Goal: Transaction & Acquisition: Book appointment/travel/reservation

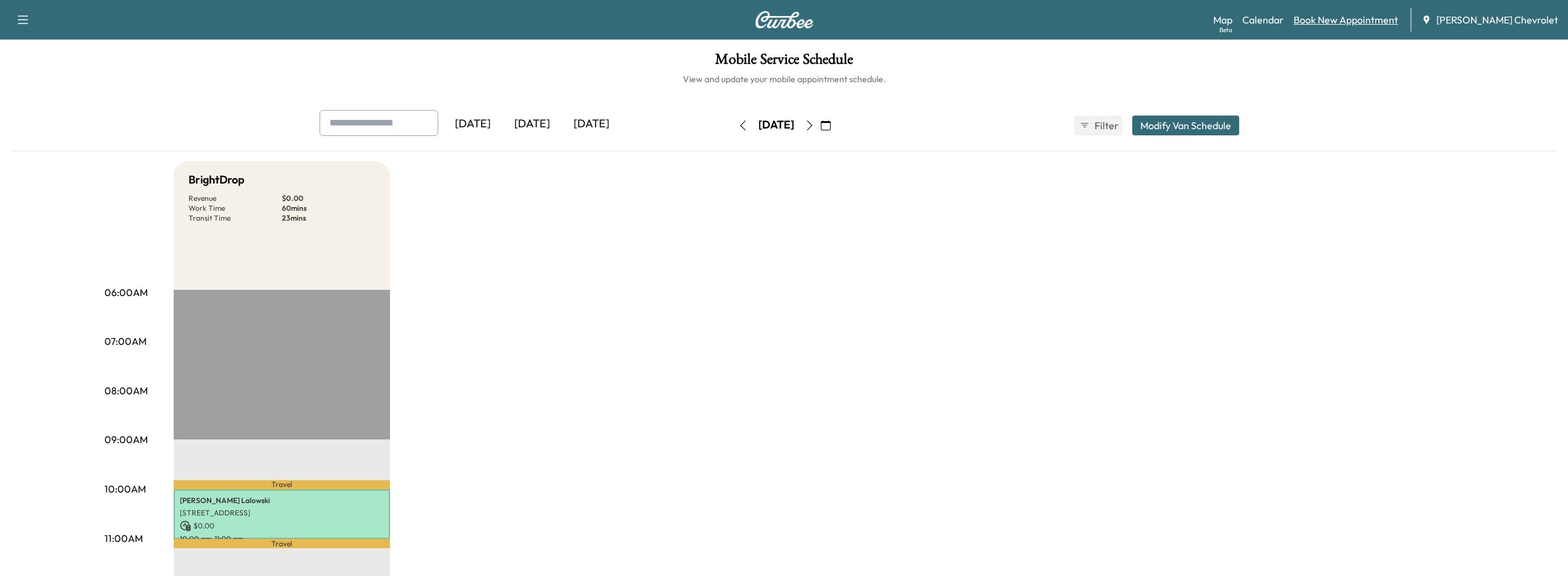
click at [1338, 21] on link "Book New Appointment" at bounding box center [1346, 20] width 104 height 15
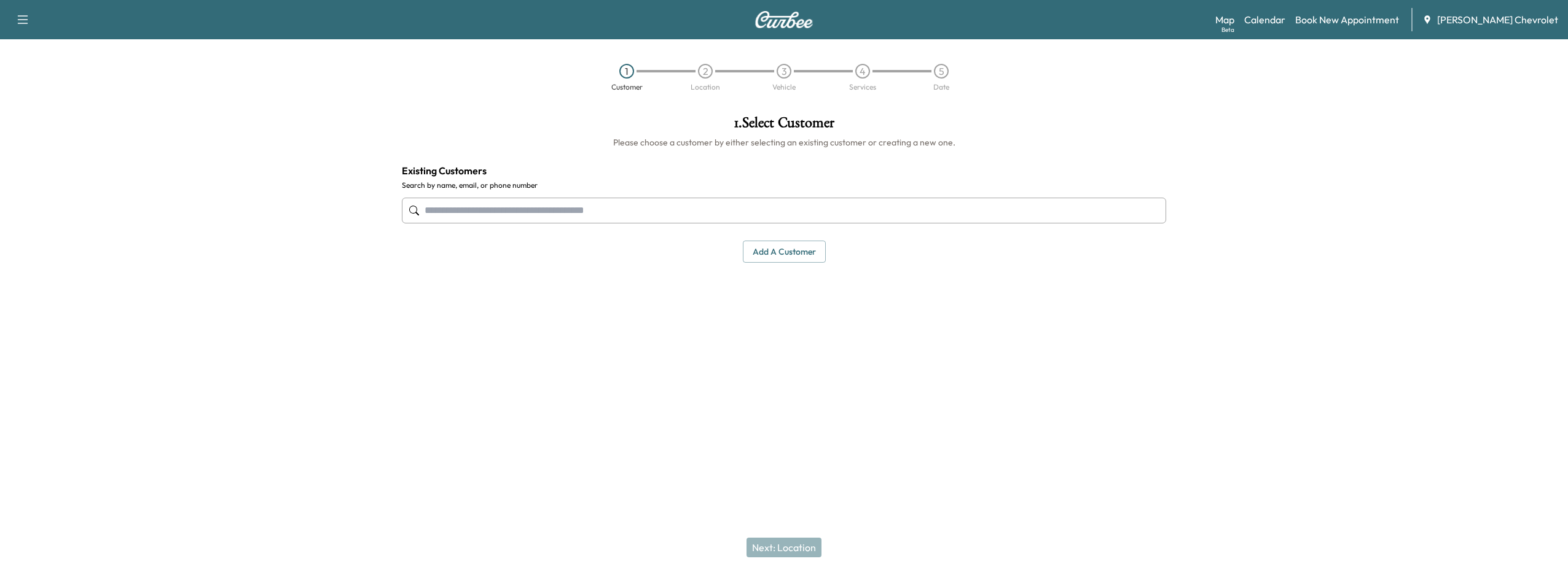
click at [582, 215] on input "text" at bounding box center [784, 211] width 765 height 26
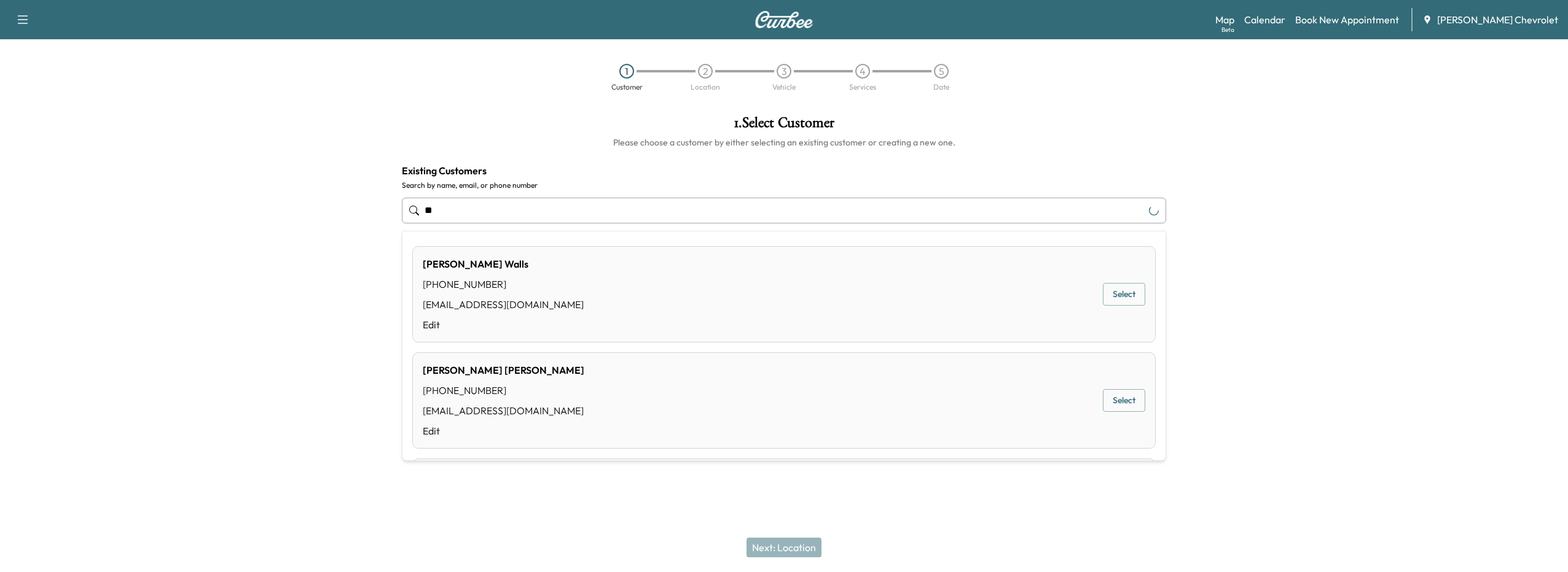
type input "*"
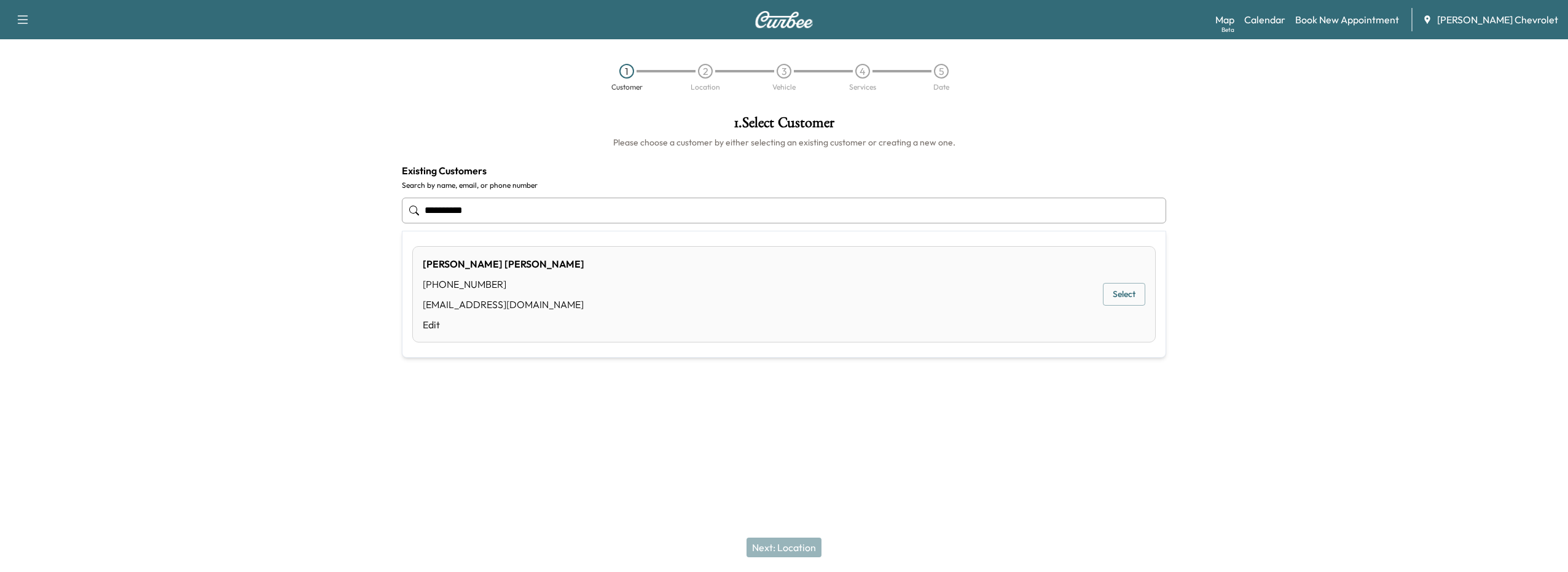
click at [1129, 287] on button "Select" at bounding box center [1124, 294] width 42 height 23
type input "**********"
click at [789, 552] on button "Next: Location" at bounding box center [784, 547] width 75 height 19
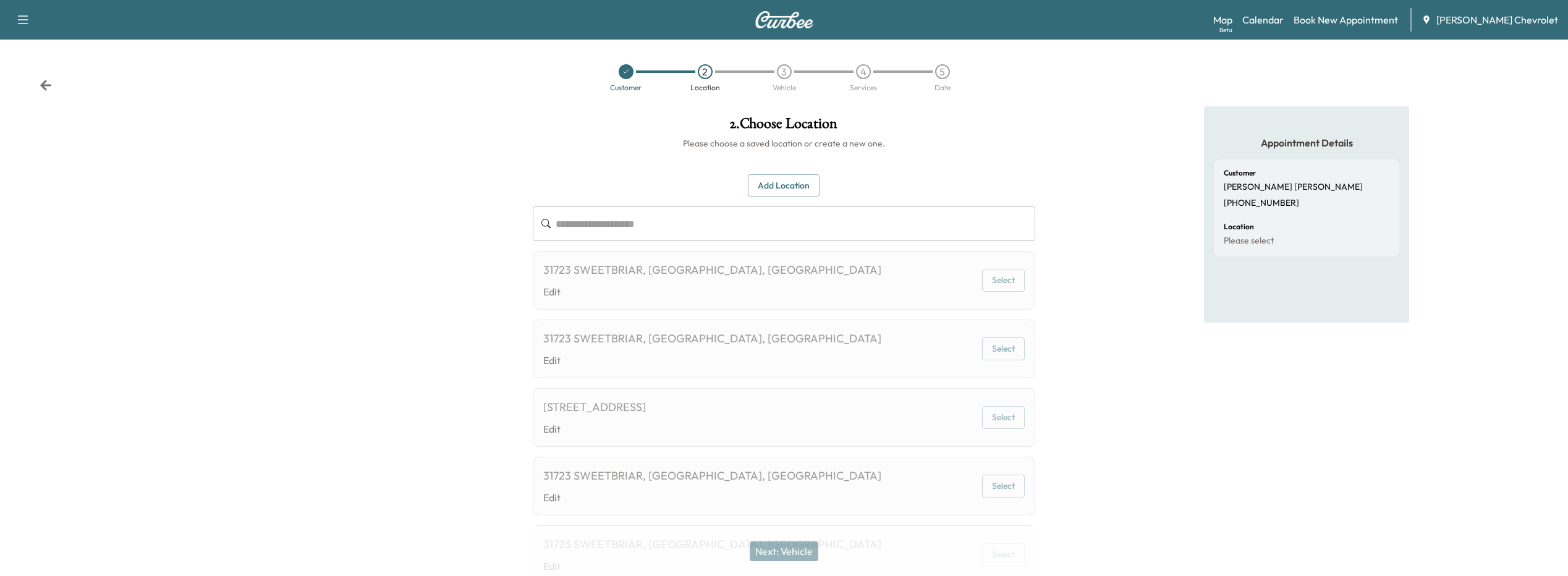
click at [644, 210] on input "text" at bounding box center [795, 223] width 480 height 35
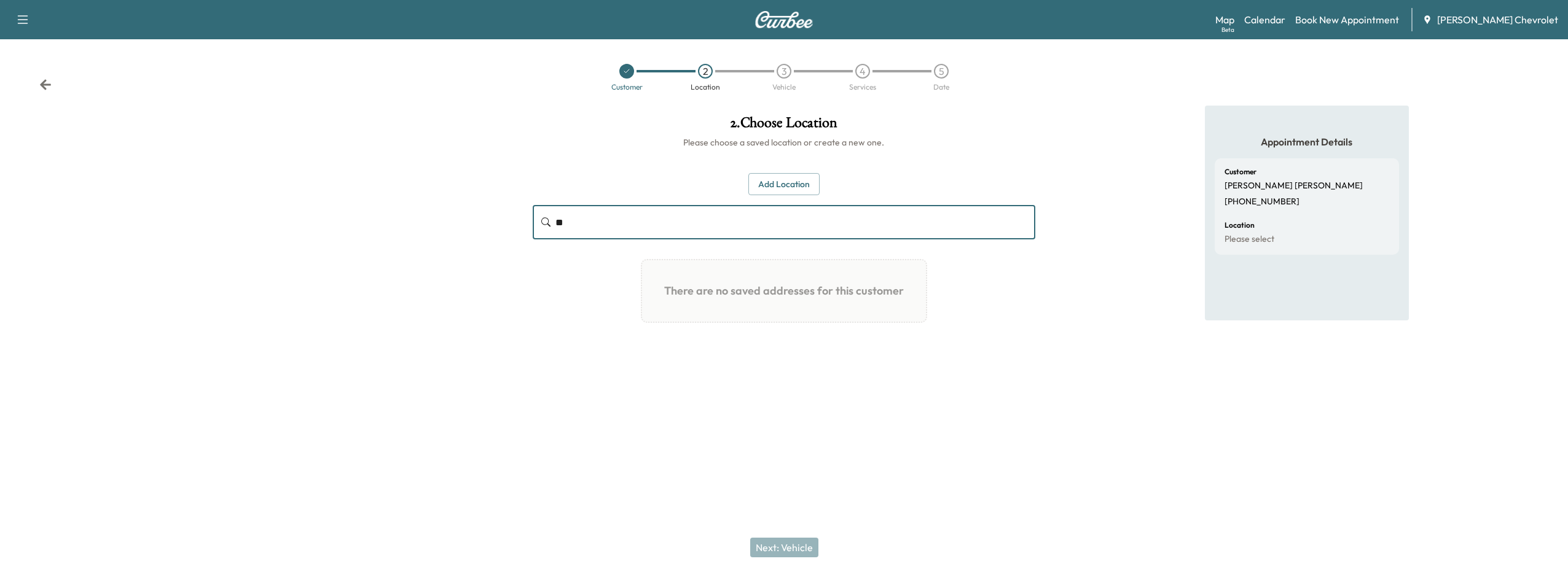
type input "*"
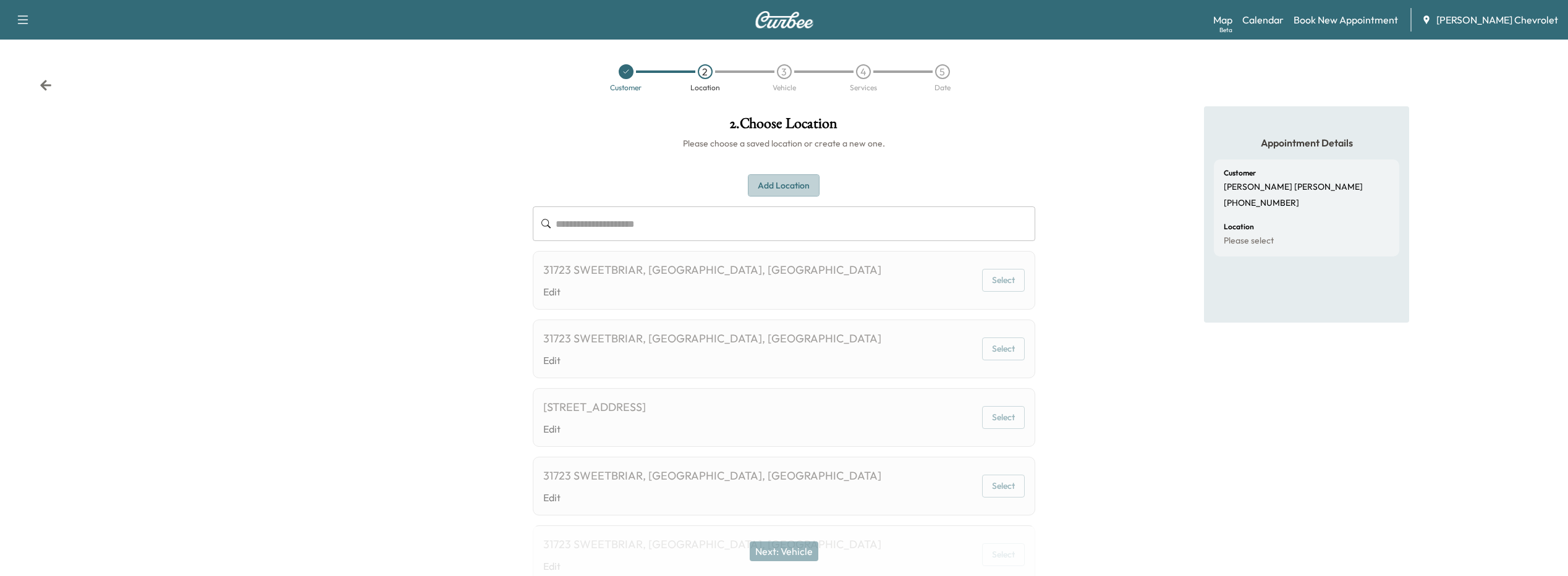
click at [787, 185] on button "Add Location" at bounding box center [784, 185] width 72 height 23
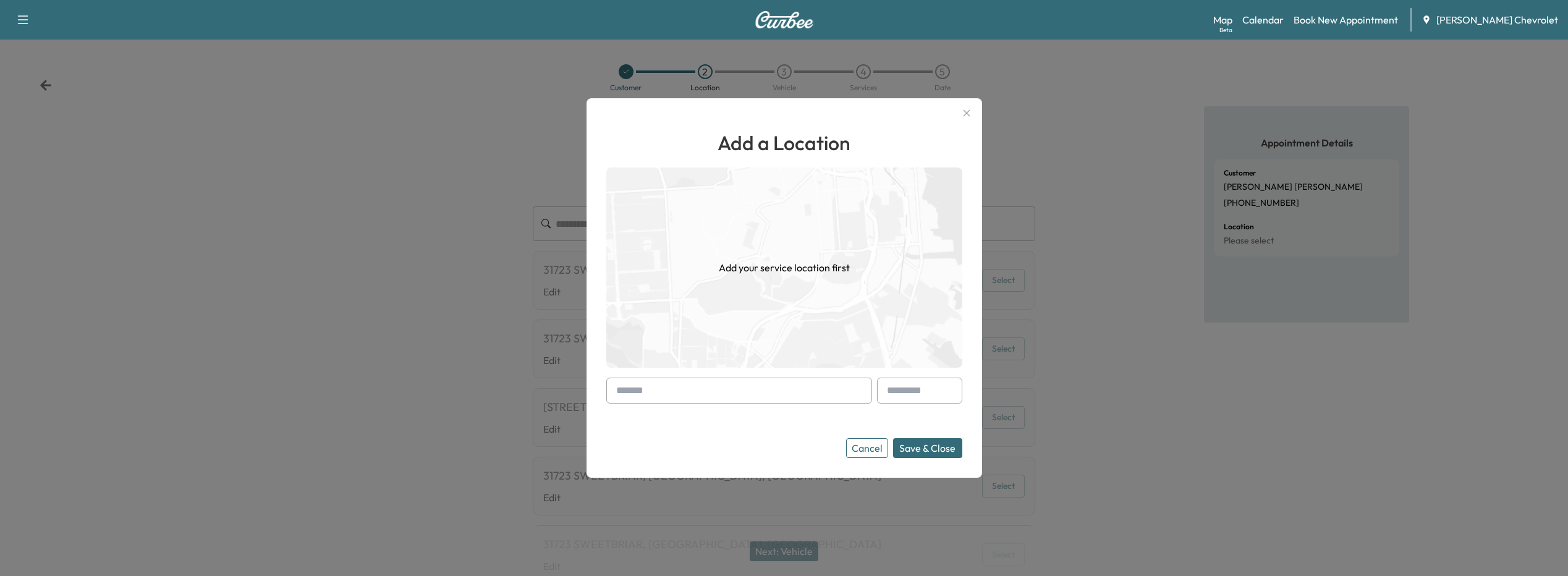
click at [676, 398] on input "text" at bounding box center [739, 391] width 266 height 26
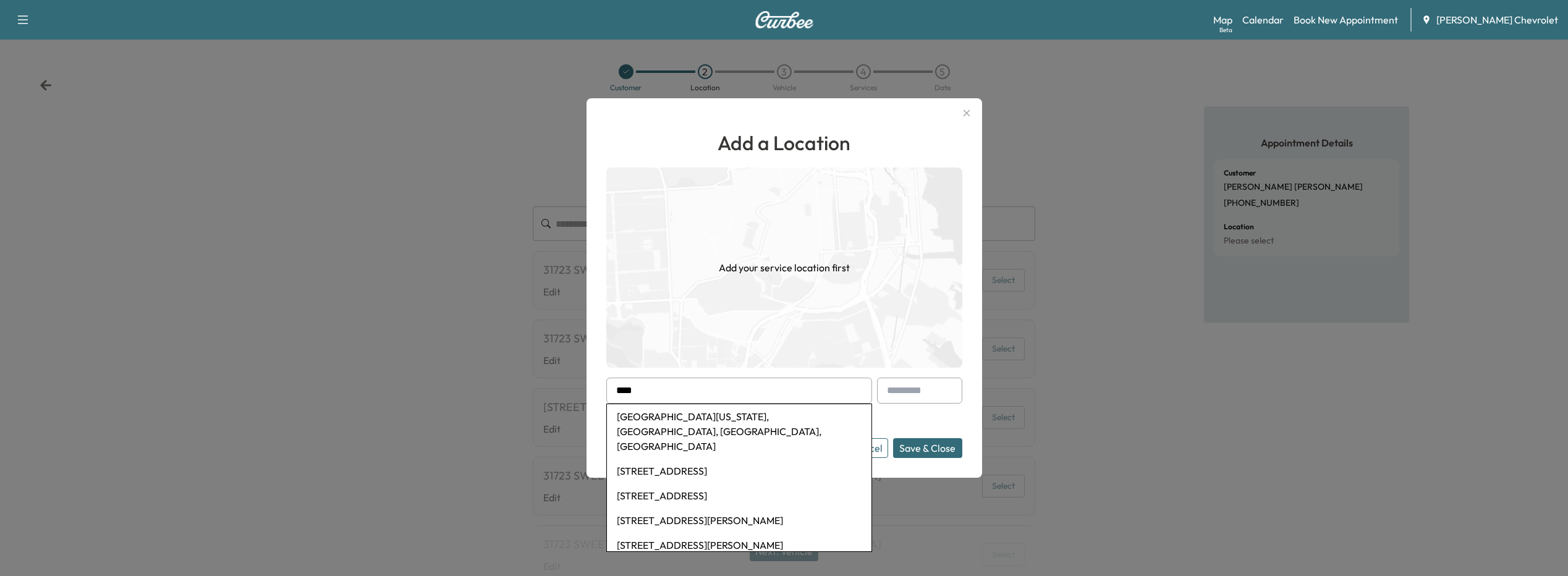
click at [688, 425] on li "[GEOGRAPHIC_DATA][US_STATE], [GEOGRAPHIC_DATA], [GEOGRAPHIC_DATA], [GEOGRAPHIC_…" at bounding box center [739, 431] width 264 height 54
type input "**********"
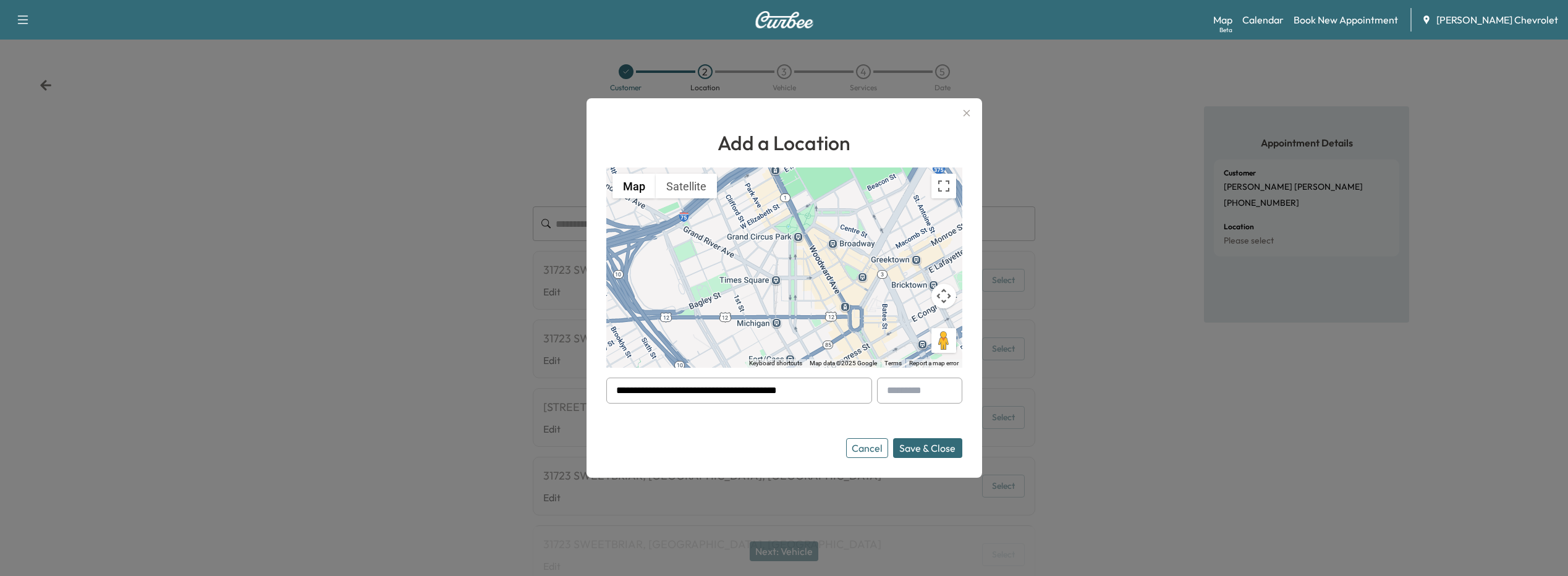
click at [918, 459] on div "**********" at bounding box center [785, 288] width 396 height 379
click at [917, 454] on button "Save & Close" at bounding box center [928, 448] width 69 height 20
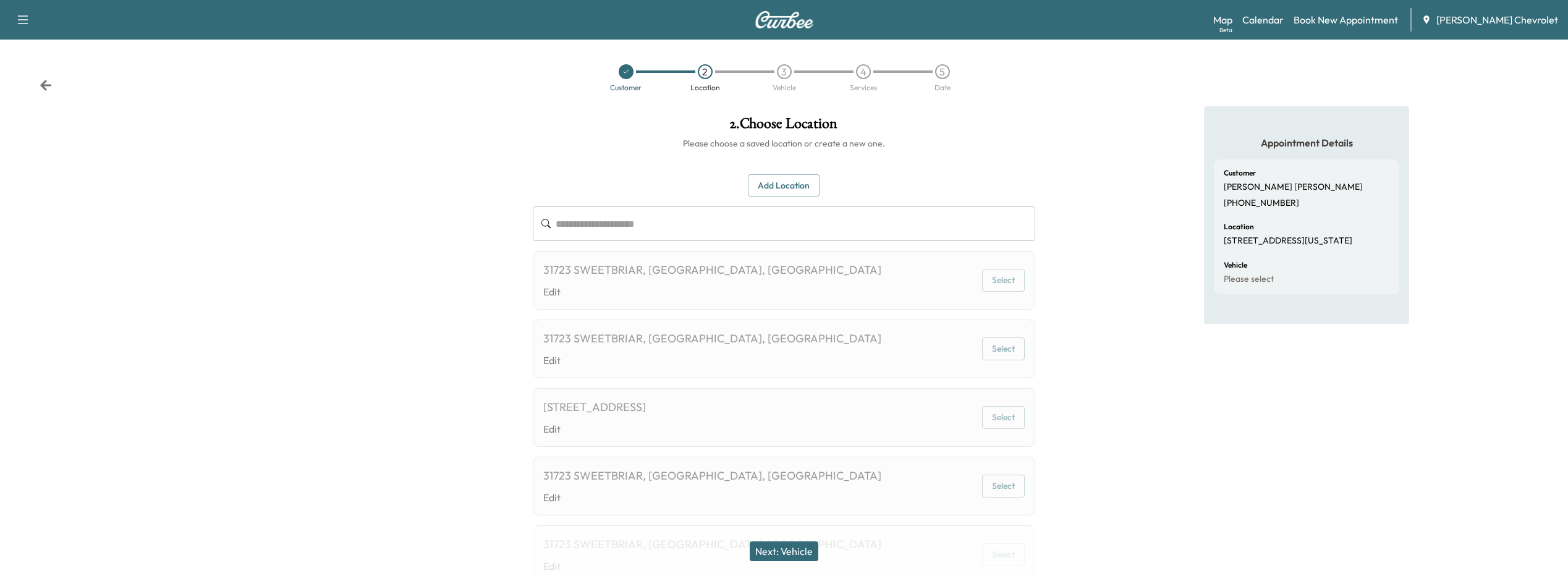
click at [809, 549] on button "Next: Vehicle" at bounding box center [784, 551] width 69 height 20
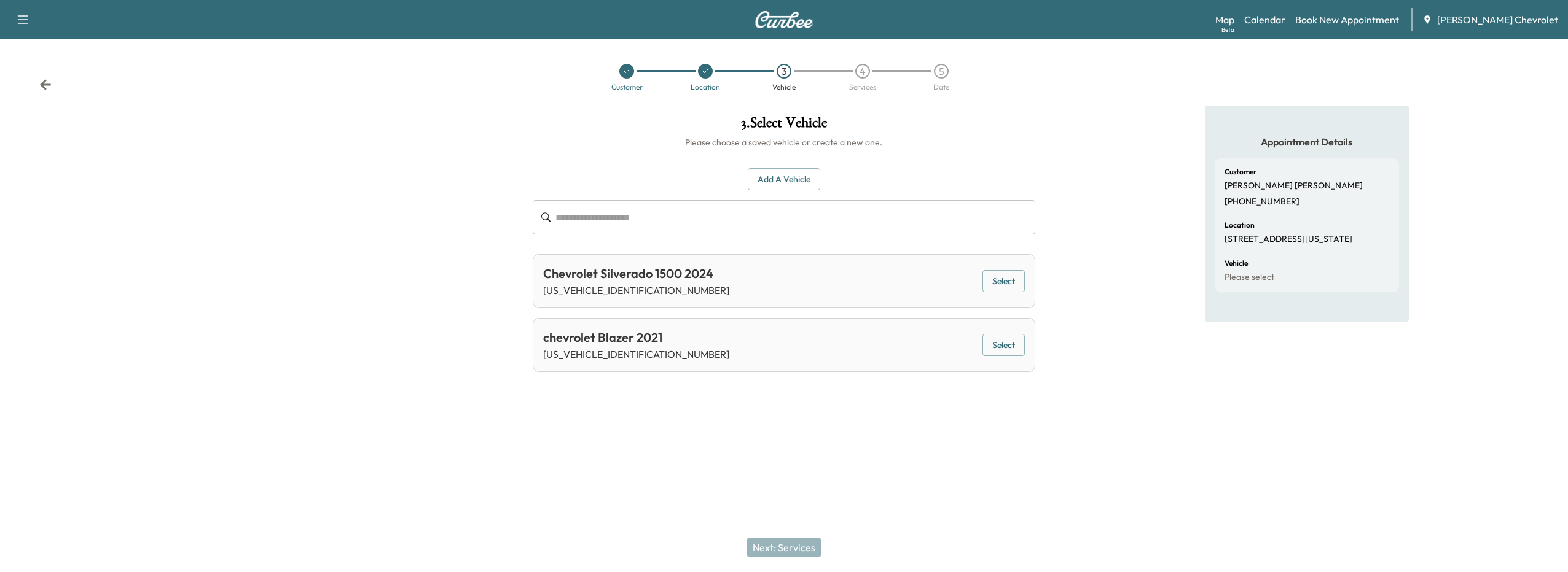
click at [1005, 289] on button "Select" at bounding box center [1003, 281] width 42 height 23
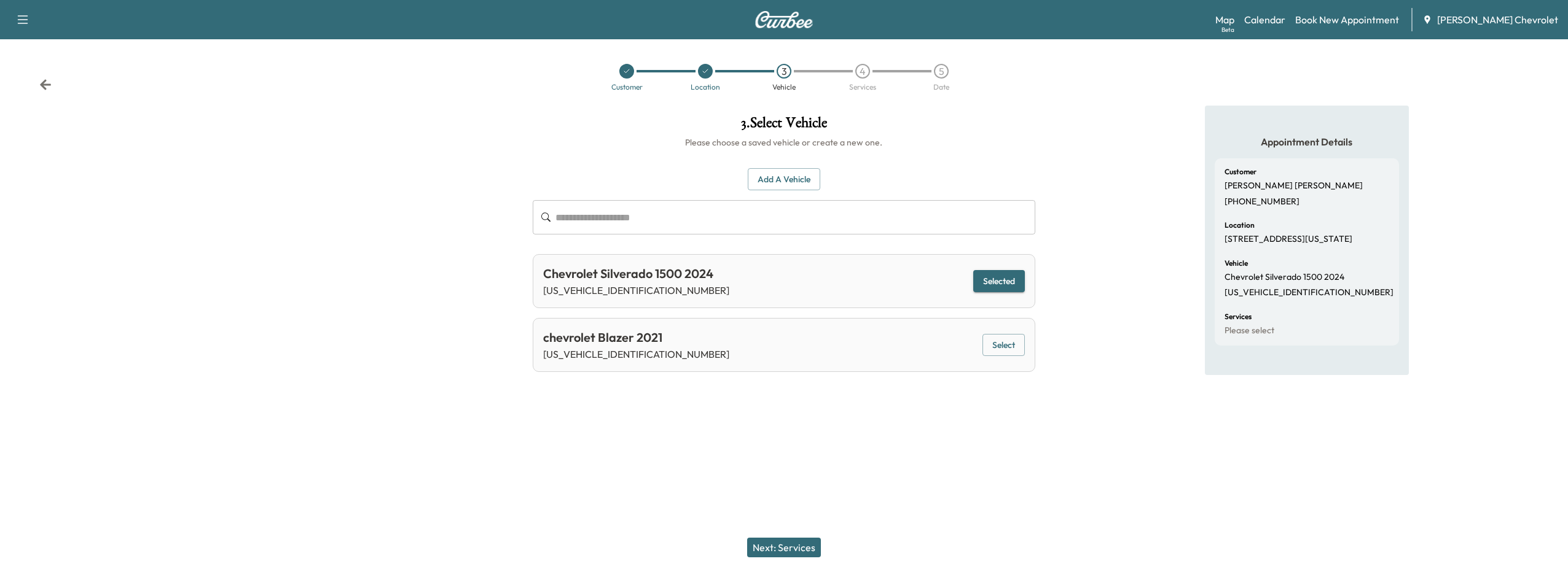
click at [781, 556] on button "Next: Services" at bounding box center [784, 547] width 74 height 19
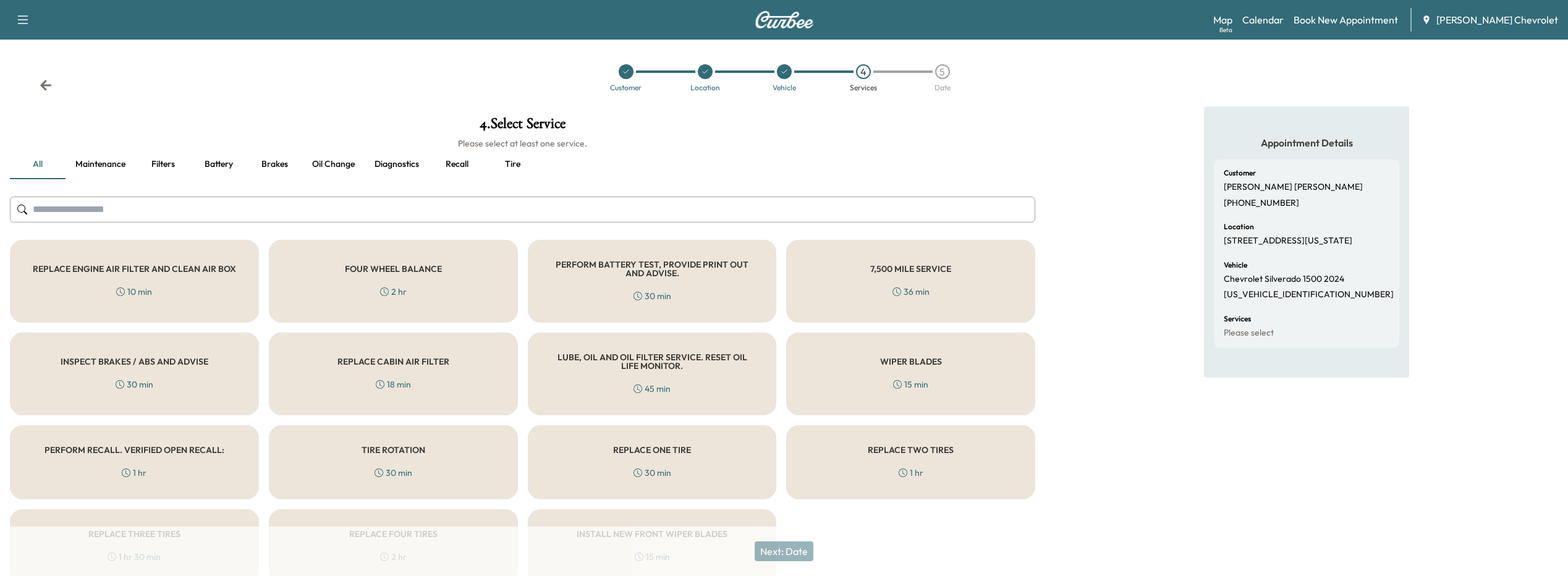
click at [65, 462] on div "PERFORM RECALL. VERIFIED OPEN RECALL: 1 hr" at bounding box center [134, 462] width 249 height 74
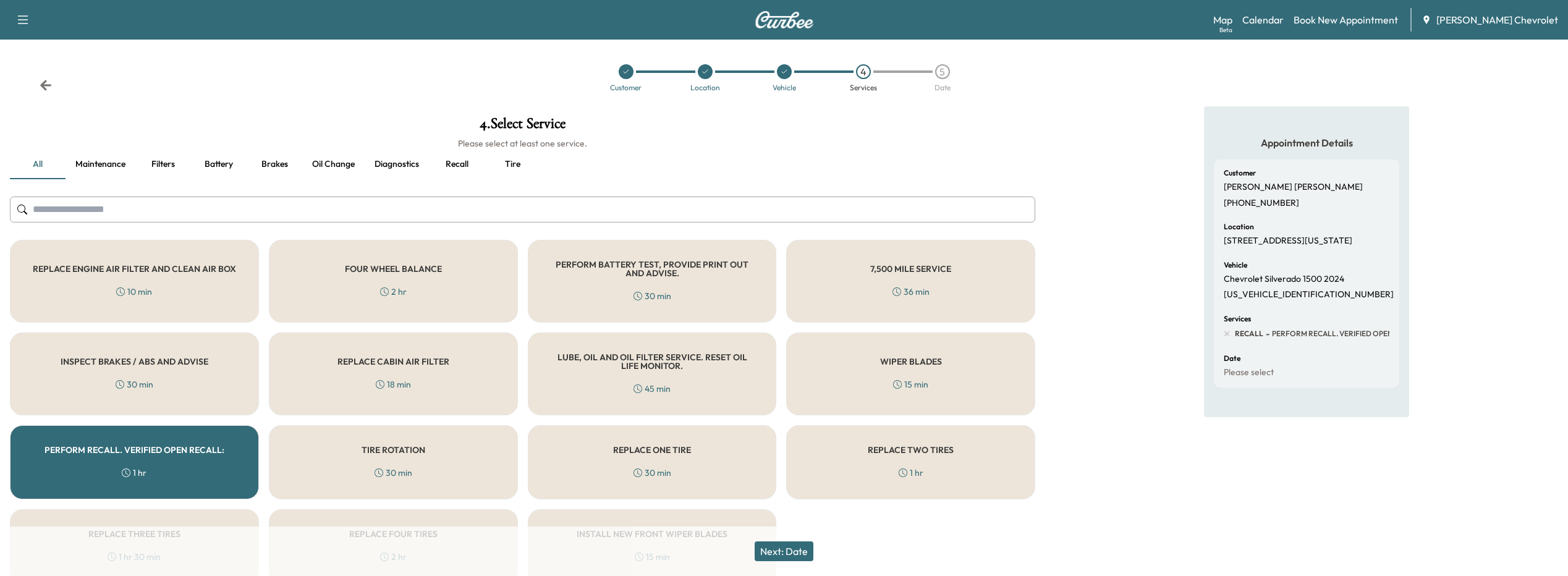
click at [777, 549] on button "Next: Date" at bounding box center [784, 551] width 59 height 20
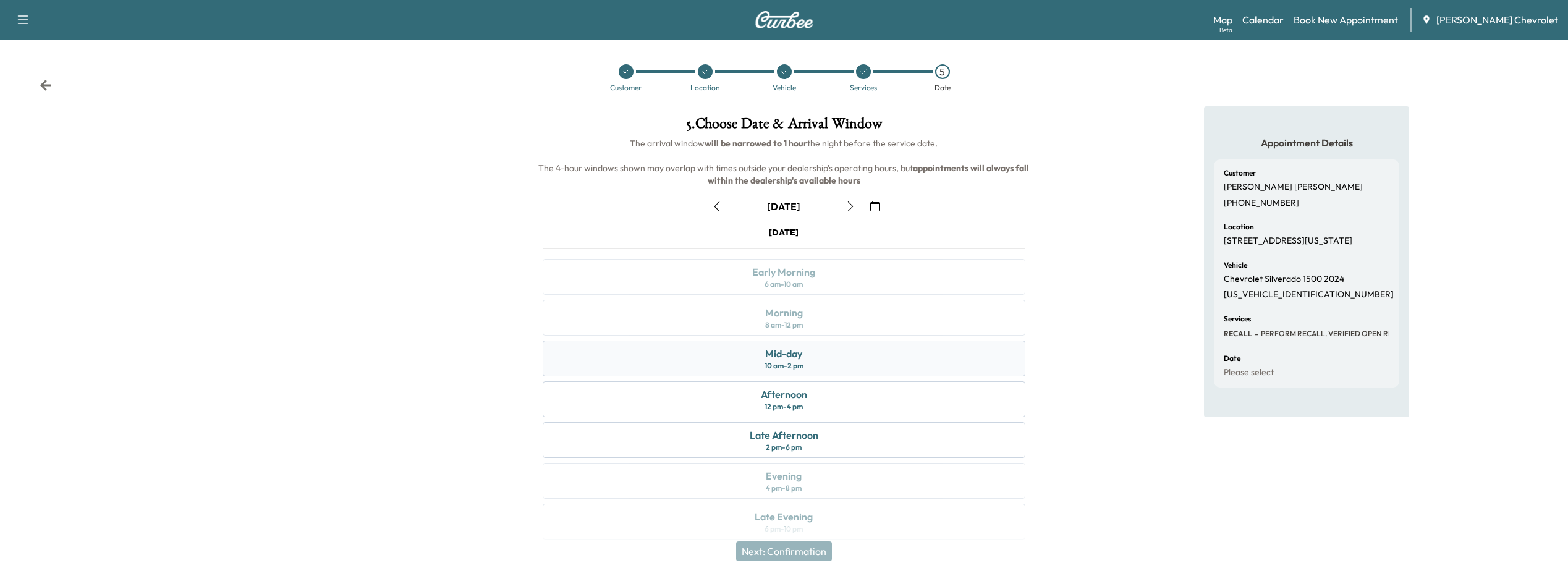
click at [767, 373] on div "Mid-day 10 am - 2 pm" at bounding box center [784, 359] width 483 height 36
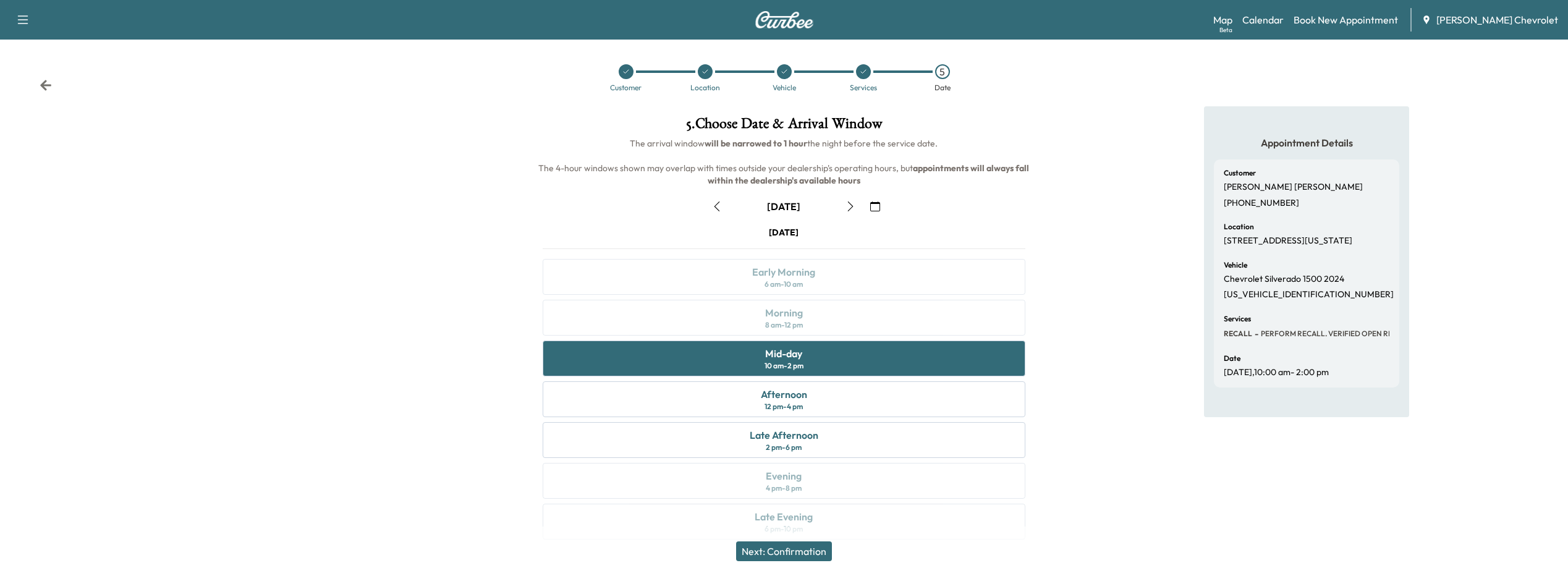
click at [774, 551] on button "Next: Confirmation" at bounding box center [784, 551] width 96 height 20
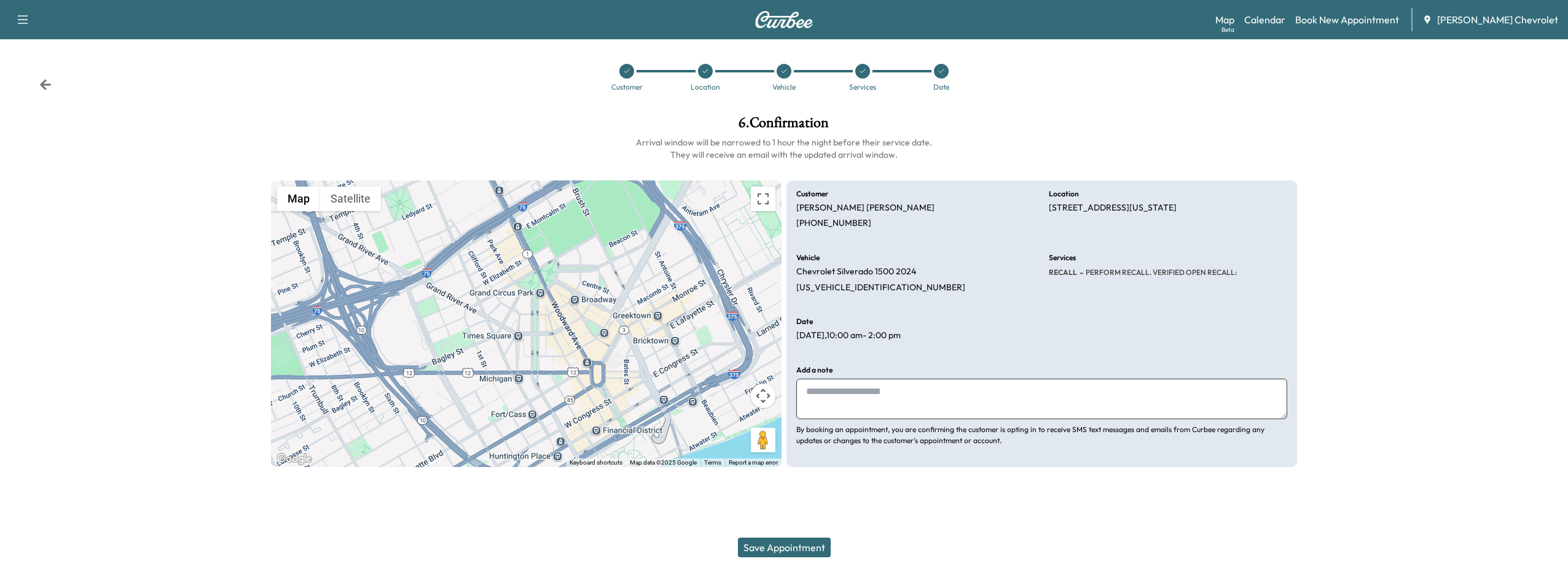
drag, startPoint x: 852, startPoint y: 409, endPoint x: 848, endPoint y: 400, distance: 9.8
click at [850, 407] on textarea at bounding box center [1042, 399] width 491 height 40
type textarea "**********"
click at [40, 89] on icon at bounding box center [45, 84] width 12 height 12
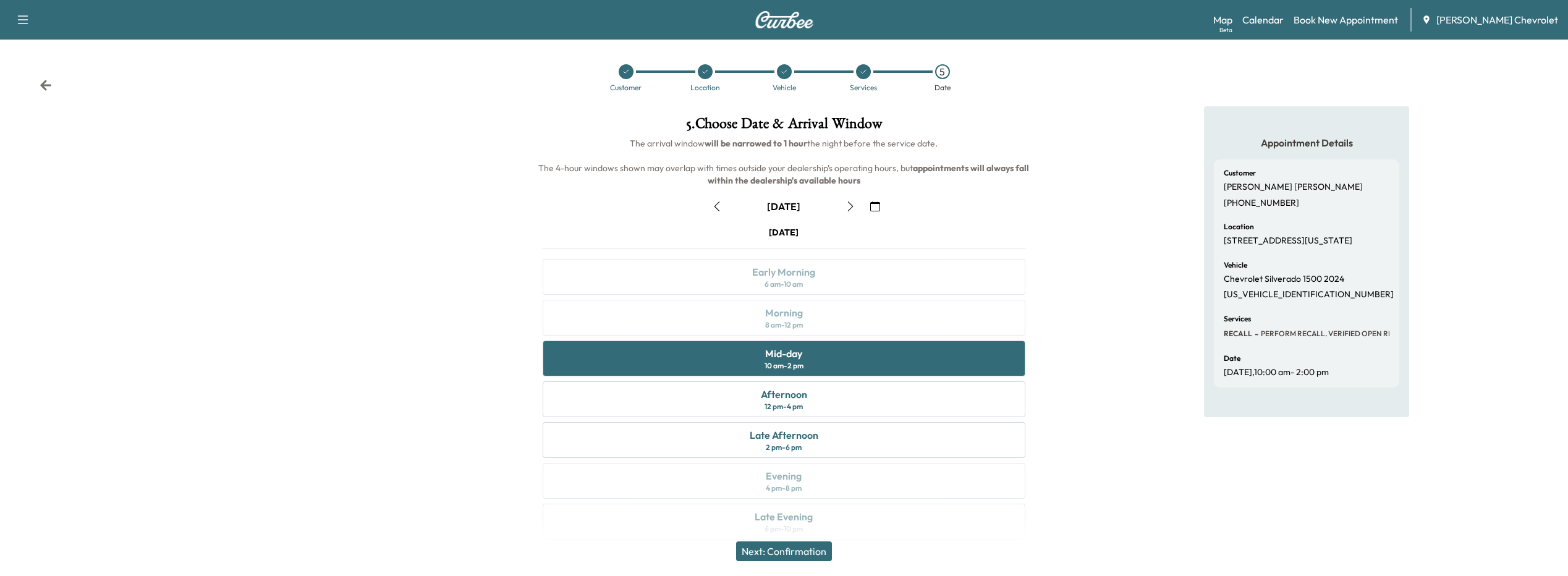
click at [874, 204] on icon "button" at bounding box center [875, 206] width 10 height 10
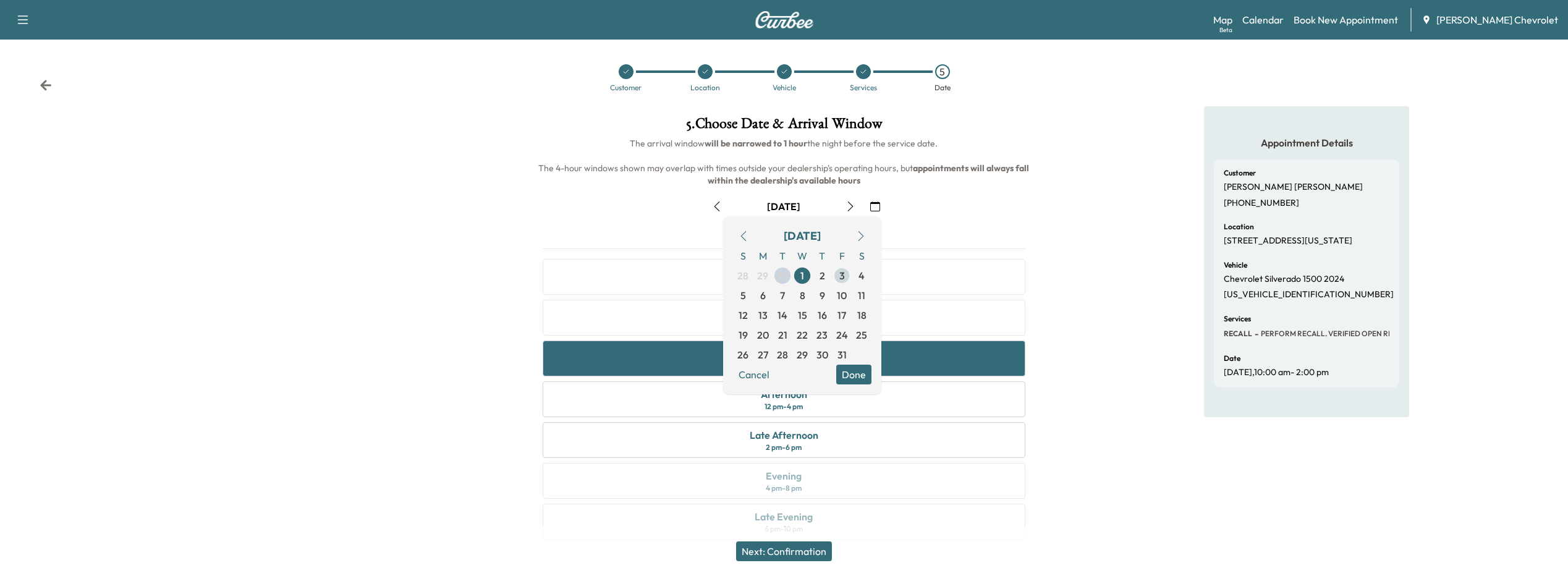
click at [843, 280] on span "3" at bounding box center [842, 276] width 6 height 15
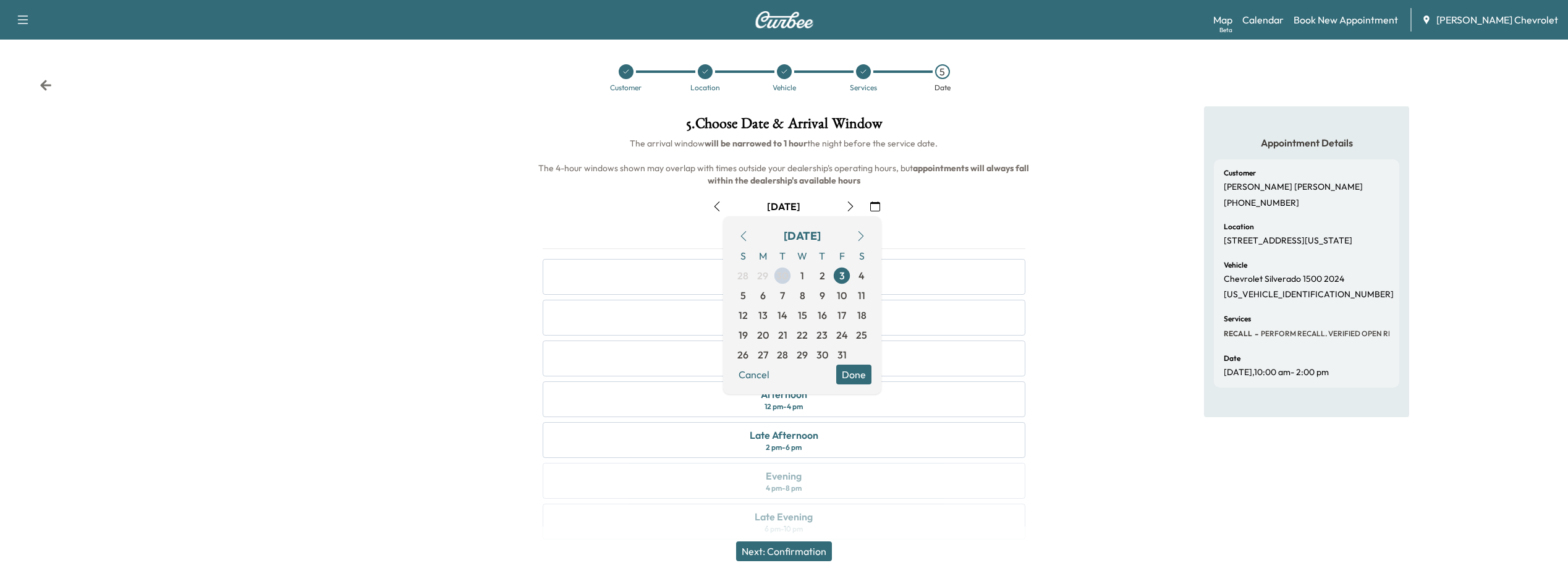
click at [847, 372] on button "Done" at bounding box center [854, 375] width 35 height 20
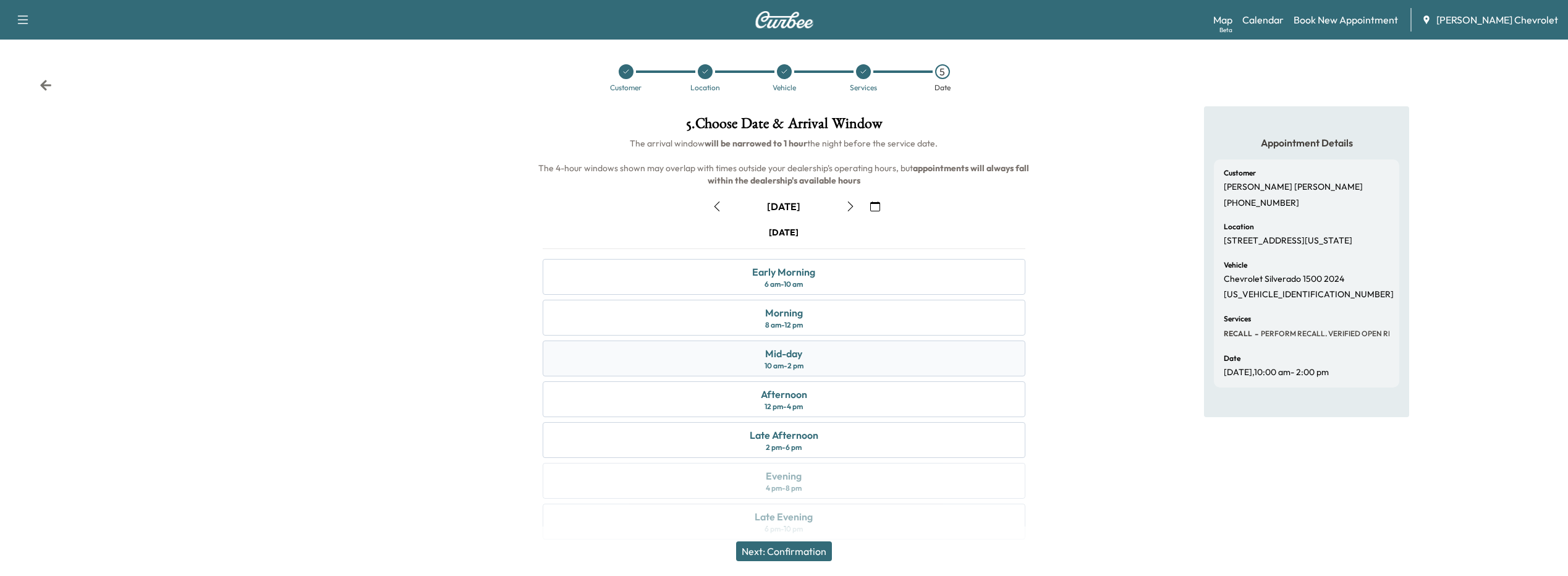
click at [803, 362] on div "10 am - 2 pm" at bounding box center [784, 366] width 39 height 10
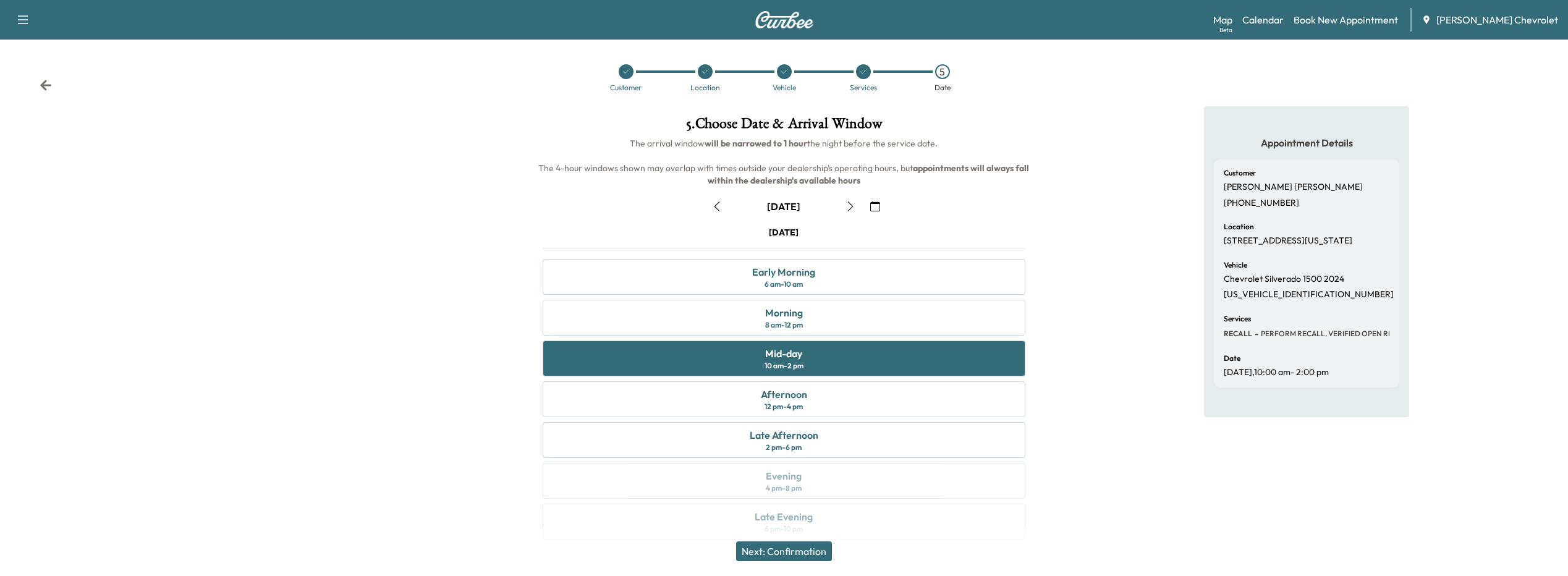
click at [755, 545] on button "Next: Confirmation" at bounding box center [784, 551] width 96 height 20
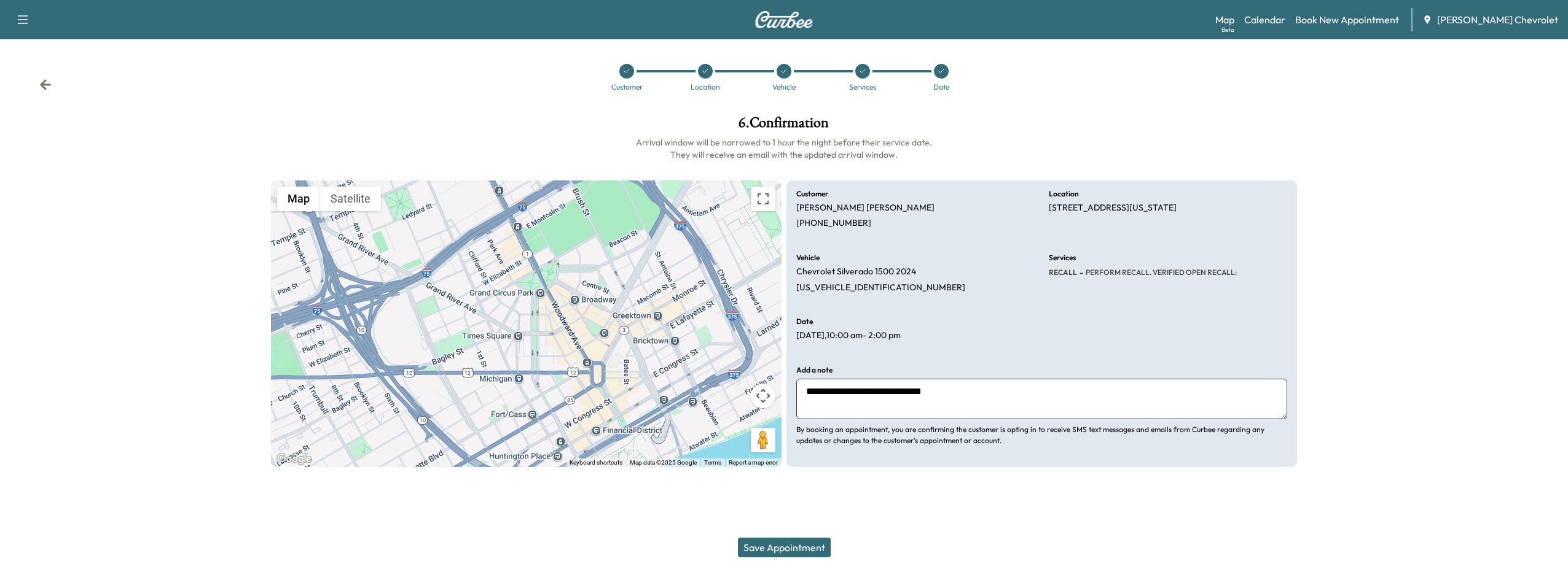
click at [975, 391] on textarea "**********" at bounding box center [1042, 399] width 491 height 40
type textarea "**********"
click at [805, 549] on button "Save Appointment" at bounding box center [784, 547] width 93 height 19
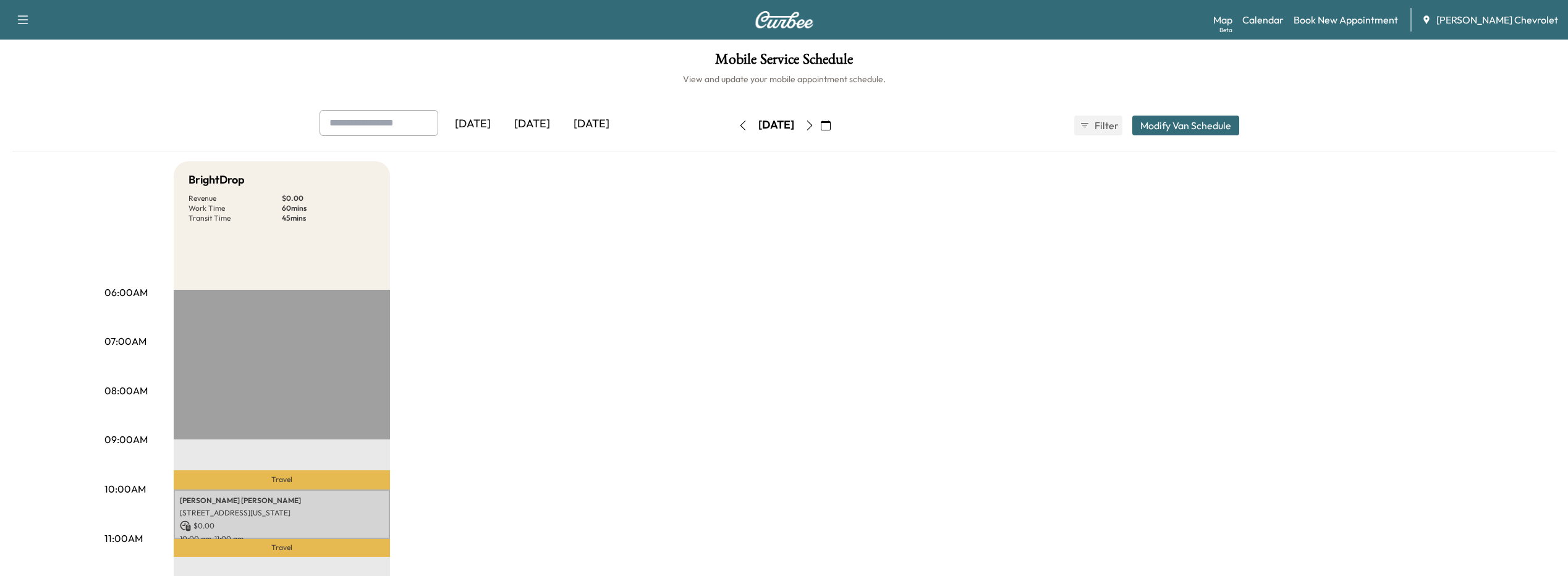
click at [362, 132] on input "text" at bounding box center [379, 123] width 119 height 26
type input "*"
